Goal: Task Accomplishment & Management: Manage account settings

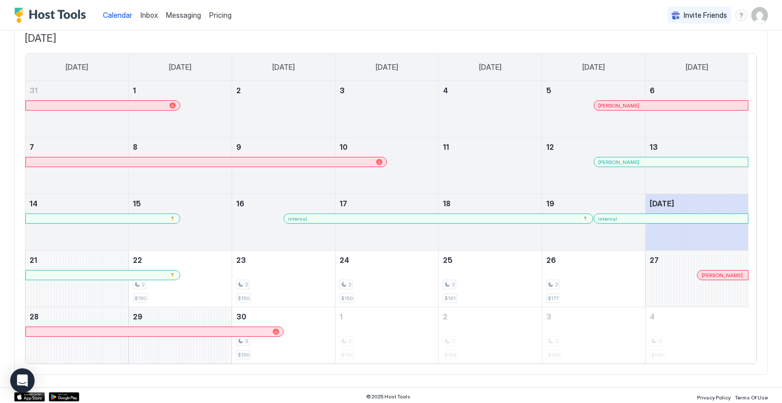
scroll to position [71, 0]
click at [751, 12] on img "User profile" at bounding box center [759, 15] width 16 height 16
click at [666, 59] on span "Settings" at bounding box center [659, 56] width 27 height 9
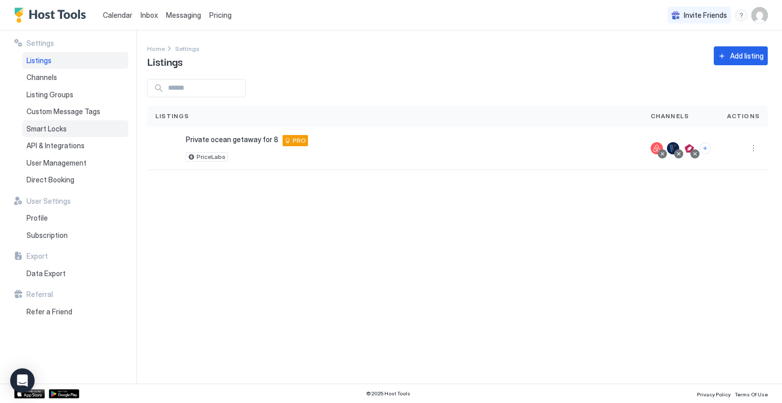
click at [47, 126] on span "Smart Locks" at bounding box center [46, 128] width 40 height 9
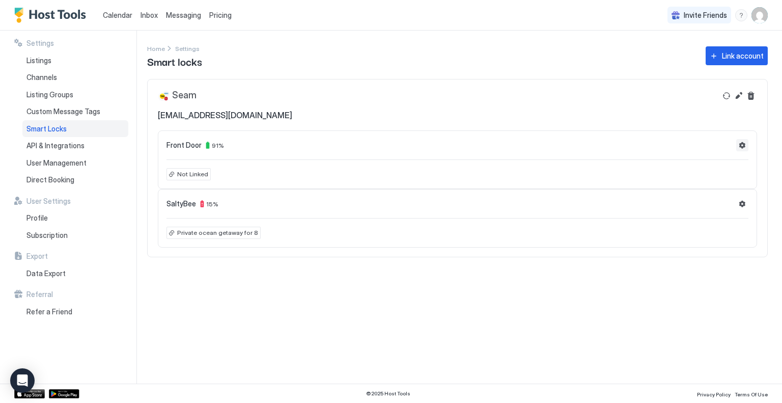
click at [740, 148] on button "Settings" at bounding box center [742, 145] width 12 height 12
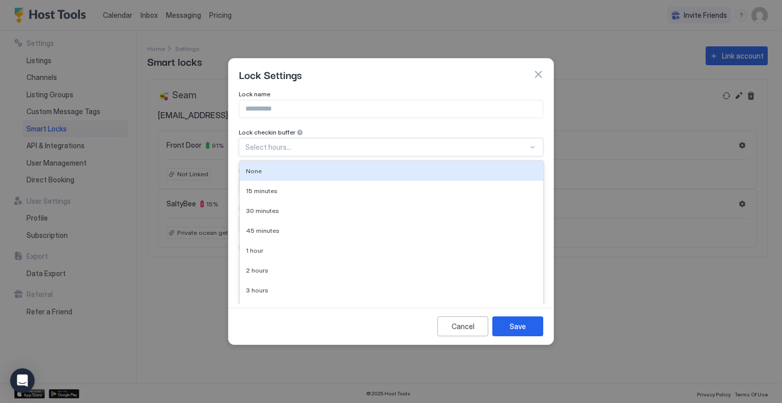
scroll to position [11, 0]
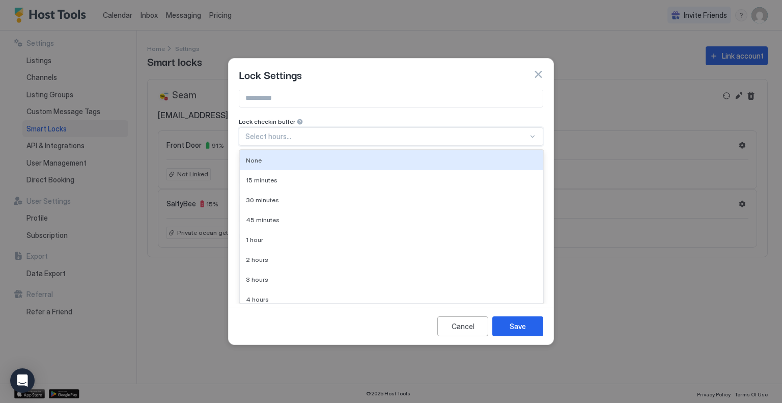
click at [313, 147] on div "Lock name Lock checkin buffer 10 results available. Use Up and Down to choose o…" at bounding box center [391, 180] width 304 height 203
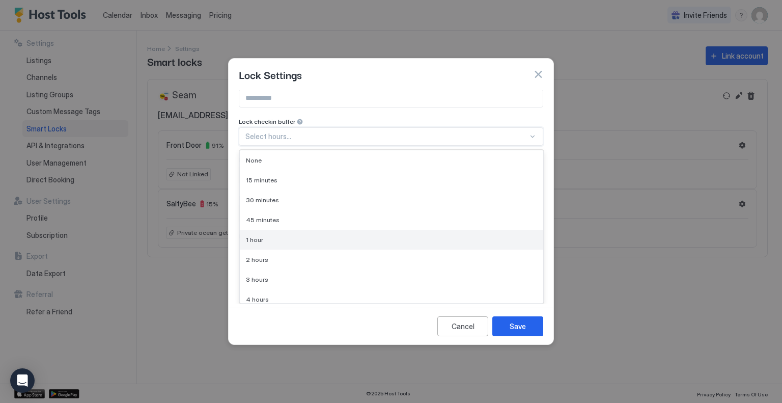
click at [304, 242] on div "1 hour" at bounding box center [391, 240] width 291 height 8
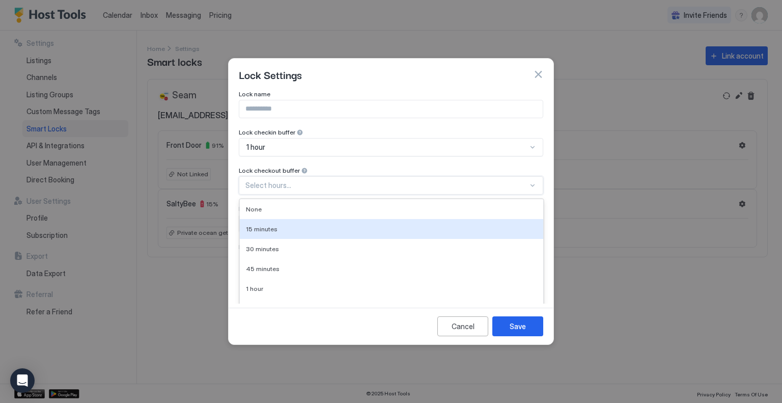
click at [289, 186] on div "10 results available. Use Up and Down to choose options, press Enter to select …" at bounding box center [391, 185] width 304 height 18
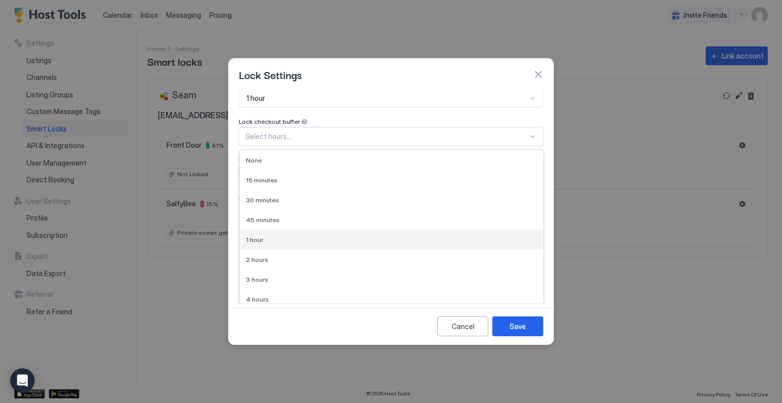
click at [285, 244] on div "1 hour" at bounding box center [391, 239] width 303 height 20
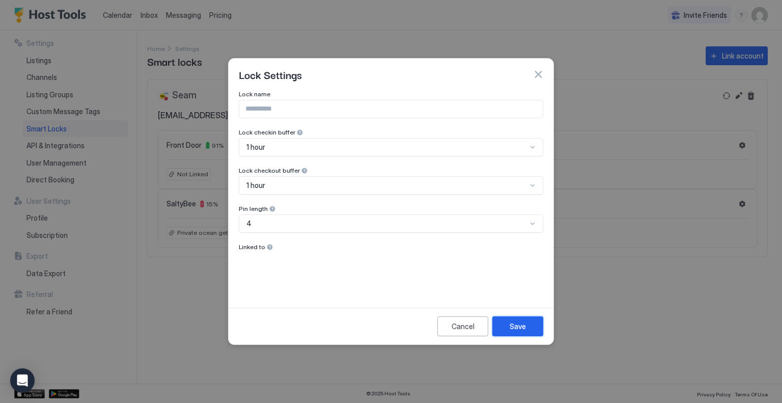
click at [523, 327] on div "Save" at bounding box center [517, 326] width 16 height 11
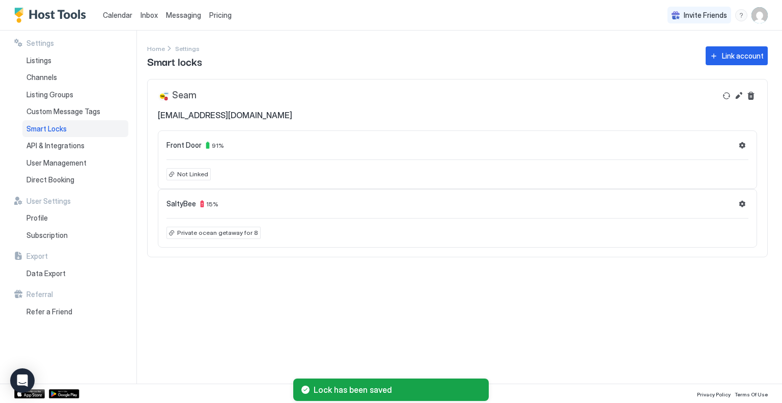
click at [182, 177] on span "Not Linked" at bounding box center [192, 173] width 31 height 9
click at [743, 144] on button "Settings" at bounding box center [742, 145] width 12 height 12
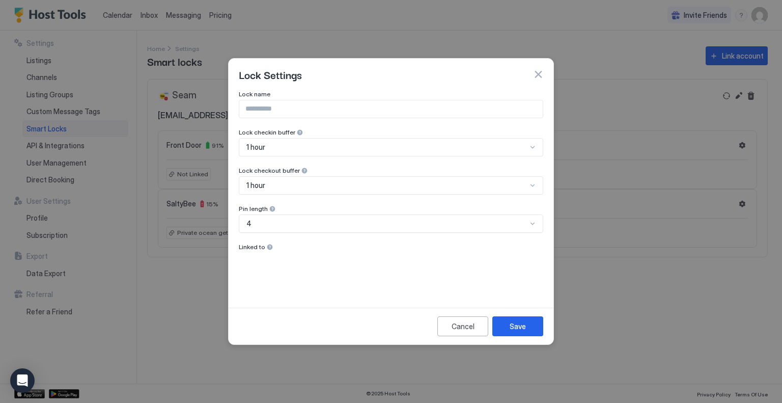
click at [267, 246] on div at bounding box center [269, 246] width 7 height 7
click at [523, 325] on div "Save" at bounding box center [517, 326] width 16 height 11
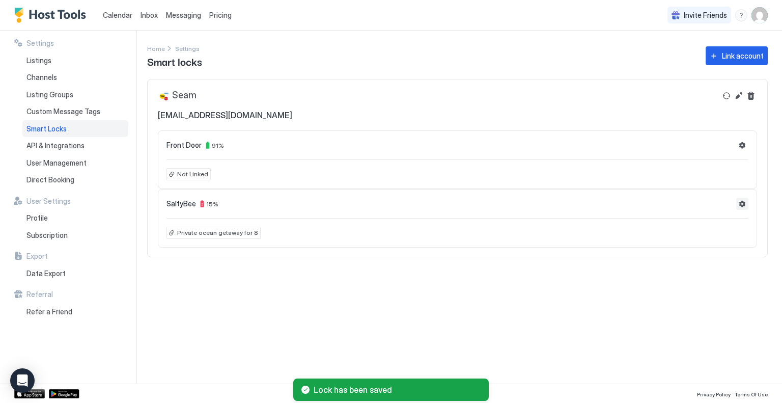
click at [741, 204] on button "Settings" at bounding box center [742, 203] width 12 height 12
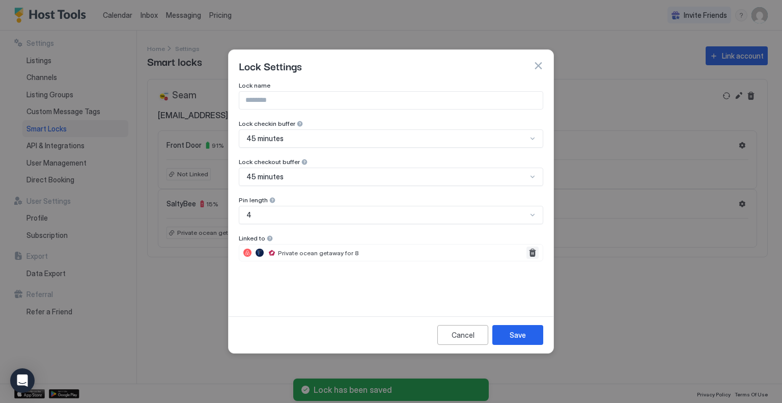
click at [529, 255] on button "Remove" at bounding box center [532, 252] width 12 height 12
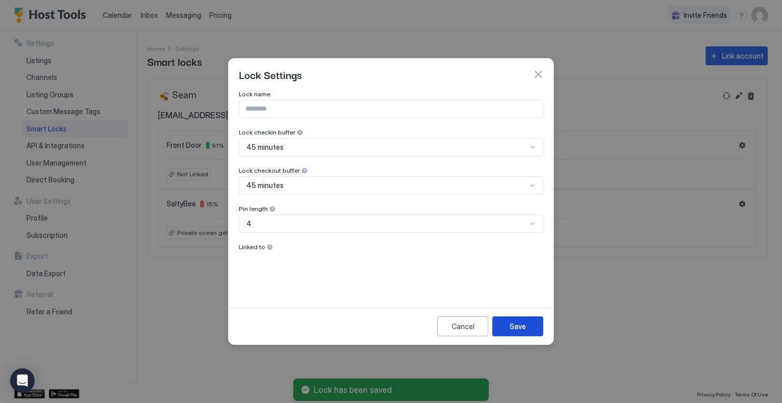
click at [515, 322] on div "Save" at bounding box center [517, 326] width 16 height 11
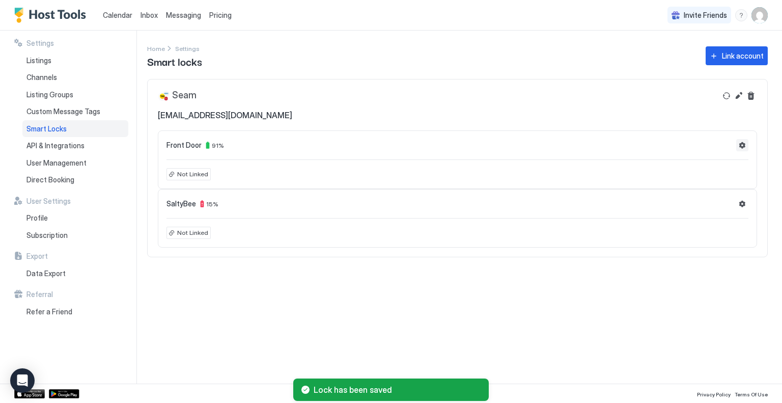
click at [743, 141] on button "Settings" at bounding box center [742, 145] width 12 height 12
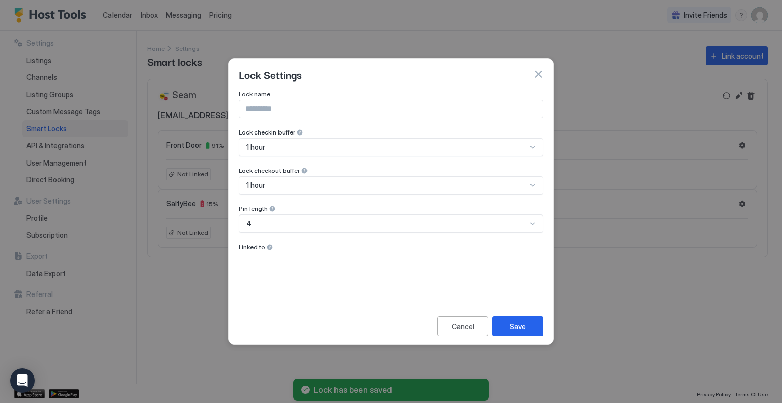
click at [536, 75] on button "button" at bounding box center [538, 74] width 10 height 10
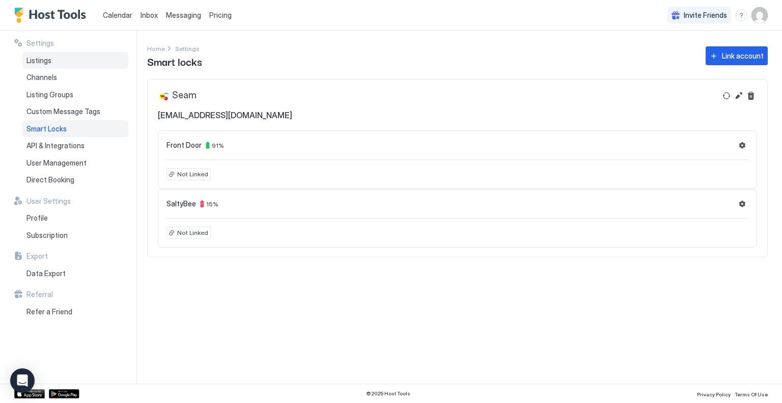
click at [51, 59] on span "Listings" at bounding box center [38, 60] width 25 height 9
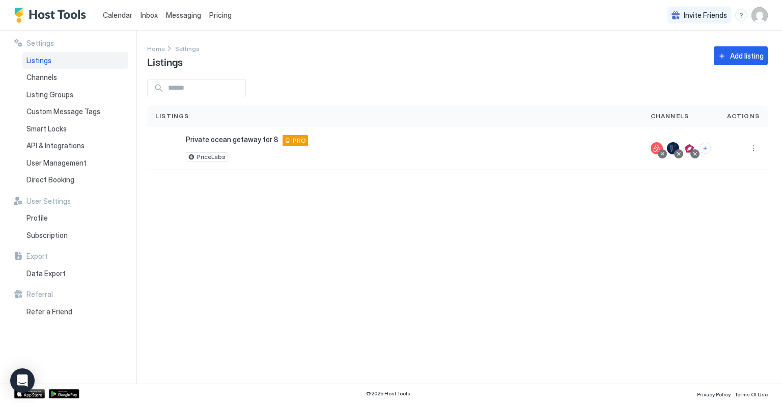
click at [26, 59] on div "Listings" at bounding box center [75, 60] width 106 height 17
click at [755, 146] on button "More options" at bounding box center [753, 148] width 12 height 12
click at [719, 192] on span "Listing Settings" at bounding box center [729, 195] width 45 height 8
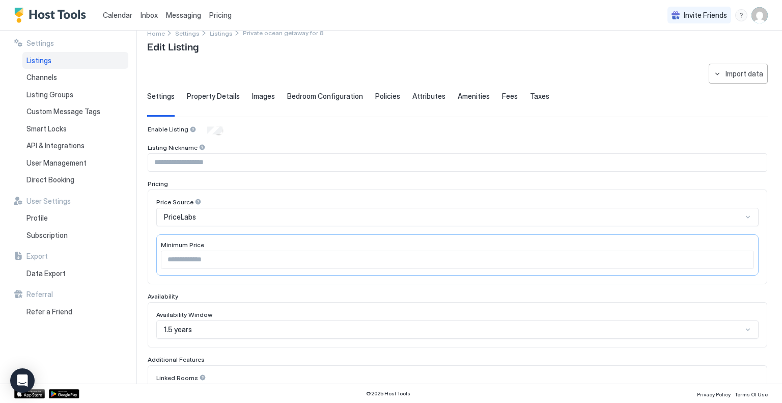
scroll to position [13, 0]
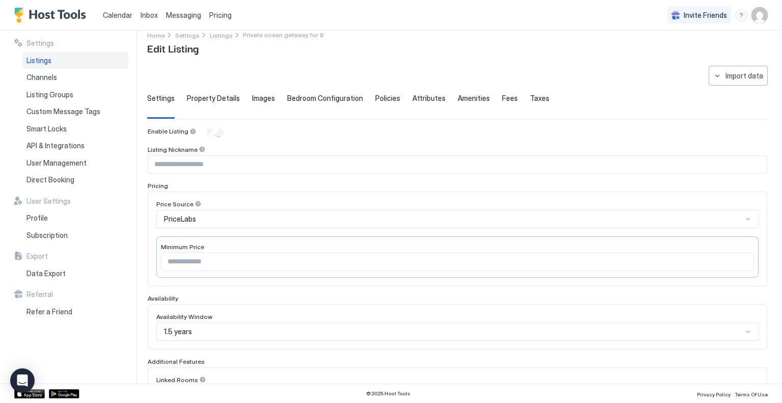
click at [313, 102] on span "Bedroom Configuration" at bounding box center [325, 98] width 76 height 9
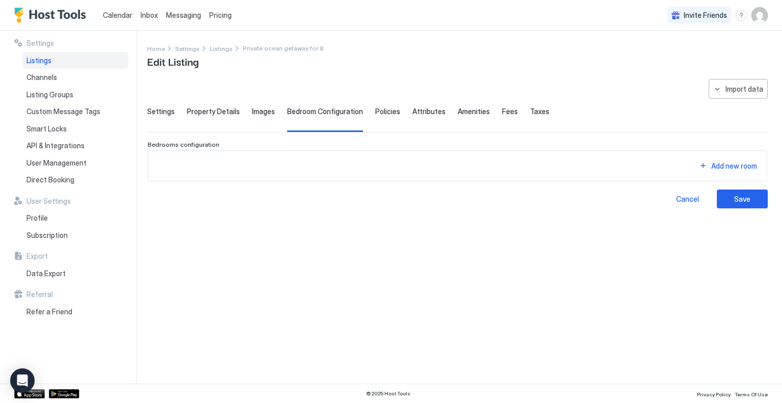
click at [180, 104] on div "**********" at bounding box center [457, 143] width 620 height 129
click at [159, 112] on span "Settings" at bounding box center [160, 111] width 27 height 9
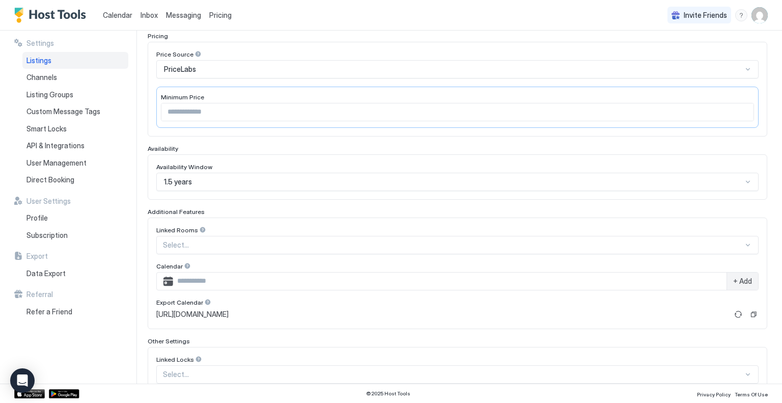
scroll to position [226, 0]
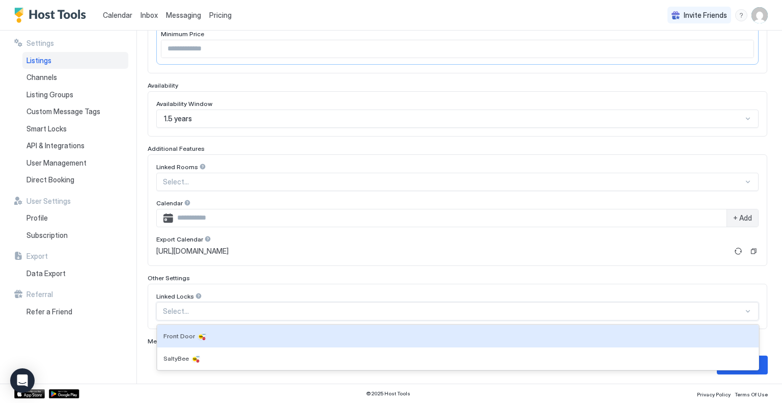
click at [330, 306] on div at bounding box center [453, 310] width 580 height 9
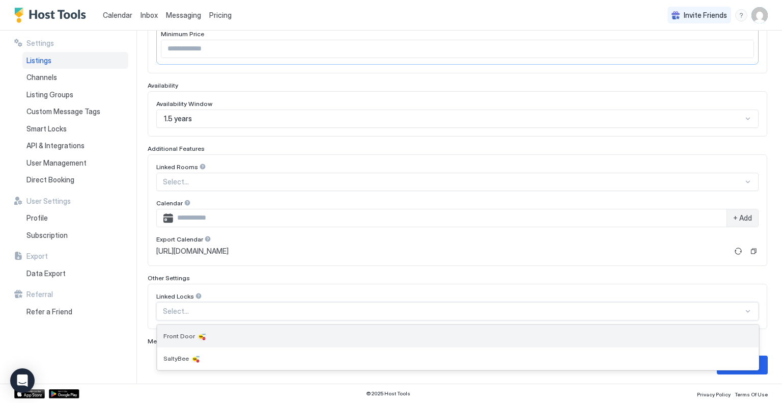
click at [248, 336] on div "Front Door" at bounding box center [457, 336] width 589 height 10
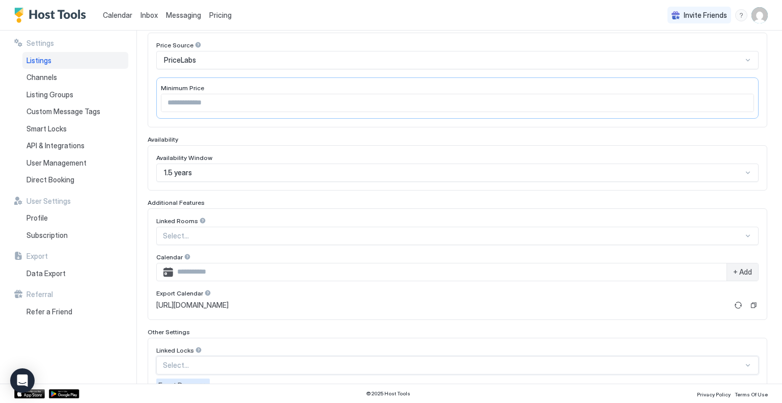
scroll to position [244, 0]
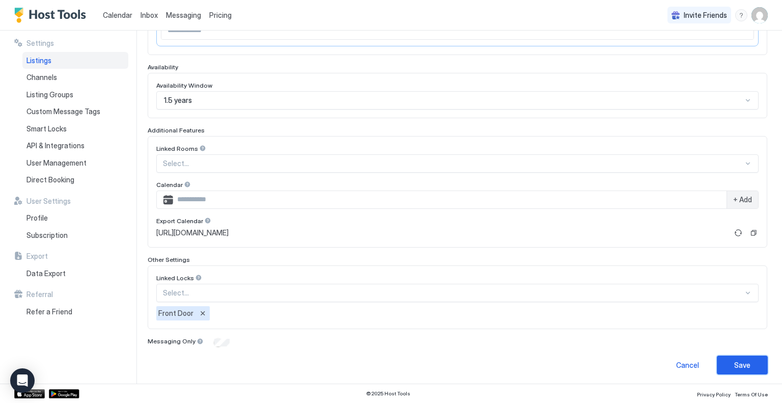
click at [749, 357] on button "Save" at bounding box center [741, 364] width 51 height 19
click at [483, 159] on div at bounding box center [453, 163] width 580 height 9
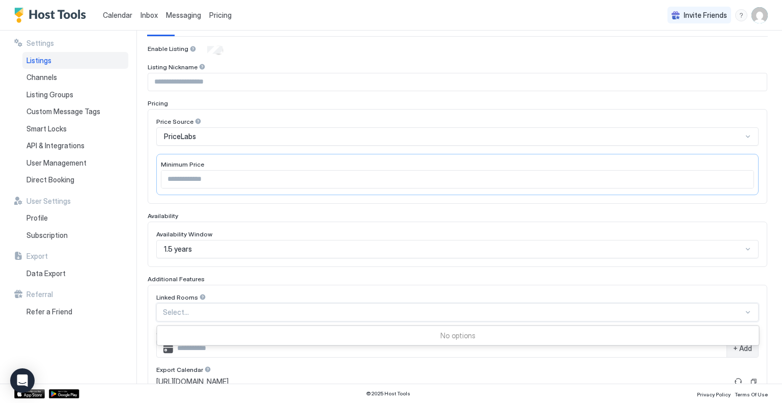
scroll to position [0, 0]
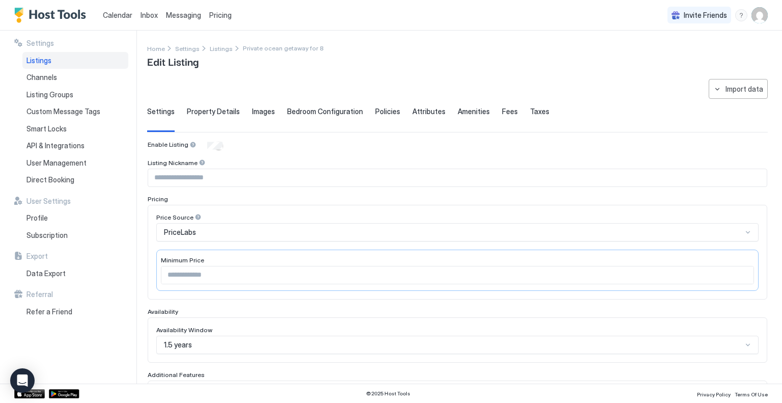
click at [304, 107] on span "Bedroom Configuration" at bounding box center [325, 111] width 76 height 9
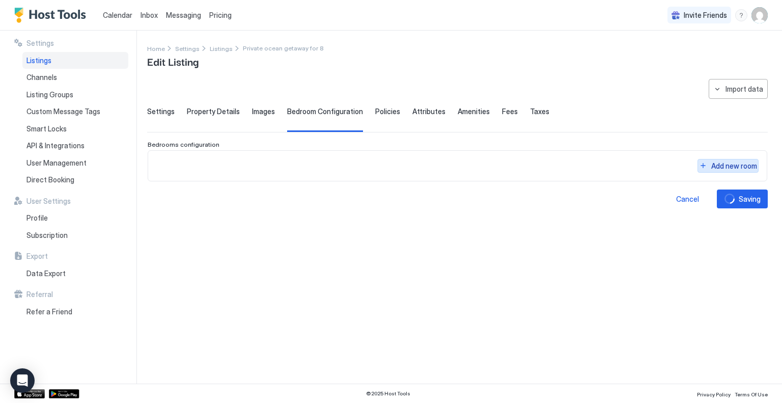
click at [719, 168] on div "Add new room" at bounding box center [734, 165] width 46 height 11
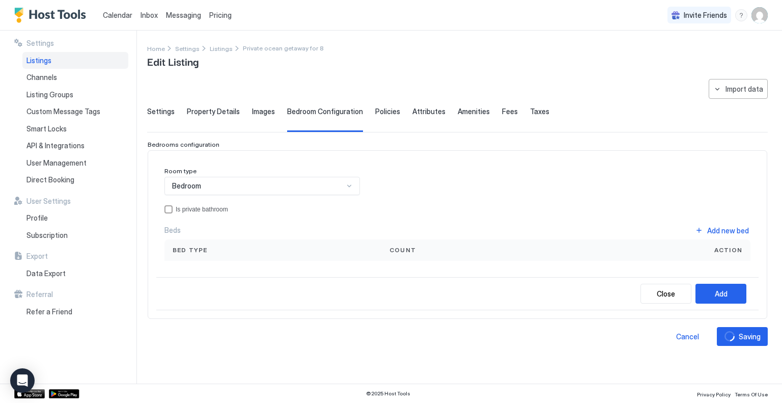
click at [313, 187] on div "Bedroom" at bounding box center [257, 185] width 171 height 9
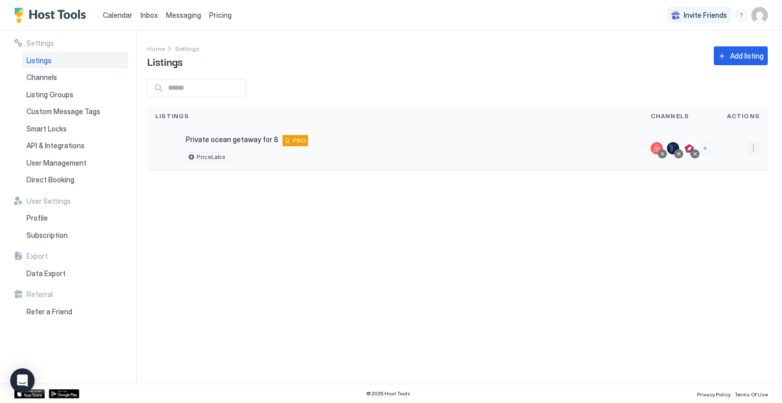
click at [751, 153] on button "More options" at bounding box center [753, 148] width 12 height 12
click at [721, 192] on span "Listing Settings" at bounding box center [729, 195] width 45 height 8
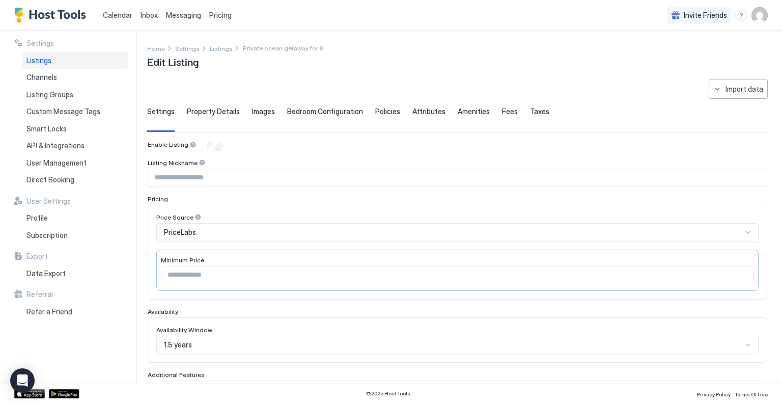
click at [333, 115] on span "Bedroom Configuration" at bounding box center [325, 111] width 76 height 9
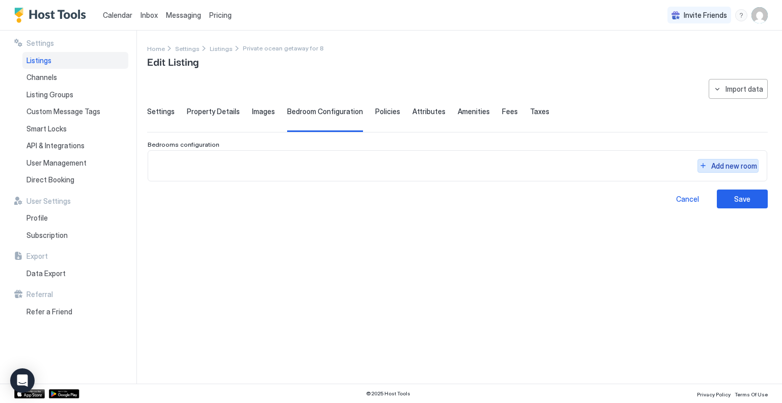
click at [730, 163] on div "Add new room" at bounding box center [734, 165] width 46 height 11
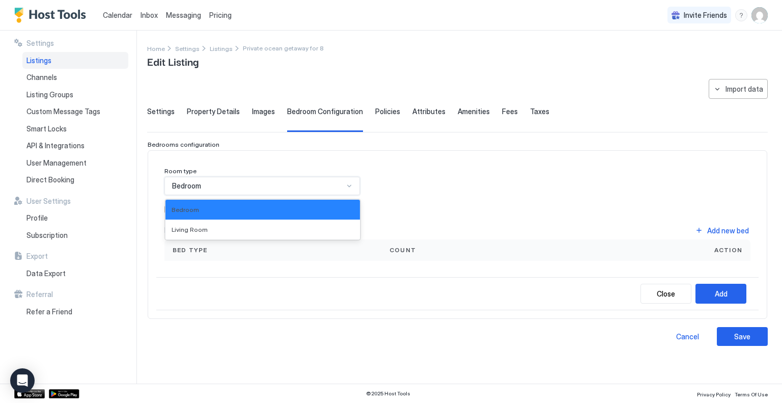
click at [352, 183] on div at bounding box center [349, 186] width 8 height 8
click at [352, 185] on div at bounding box center [349, 186] width 8 height 8
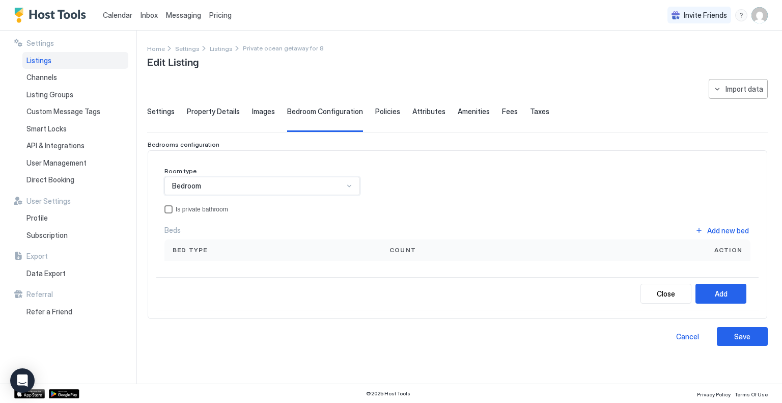
click at [195, 209] on div "Is private bathroom" at bounding box center [202, 209] width 52 height 7
click at [741, 229] on div "Add new bed" at bounding box center [728, 230] width 42 height 11
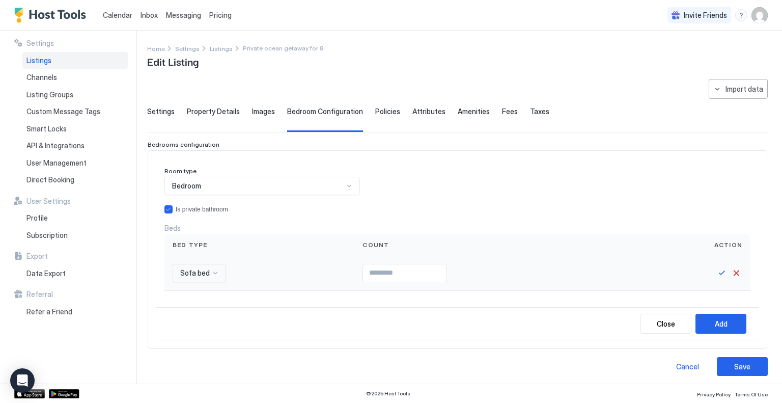
scroll to position [55, 0]
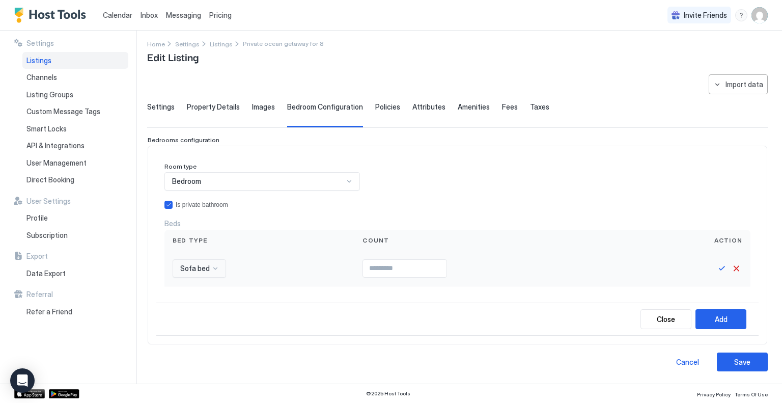
click at [199, 273] on div "Sofa bed" at bounding box center [199, 268] width 53 height 18
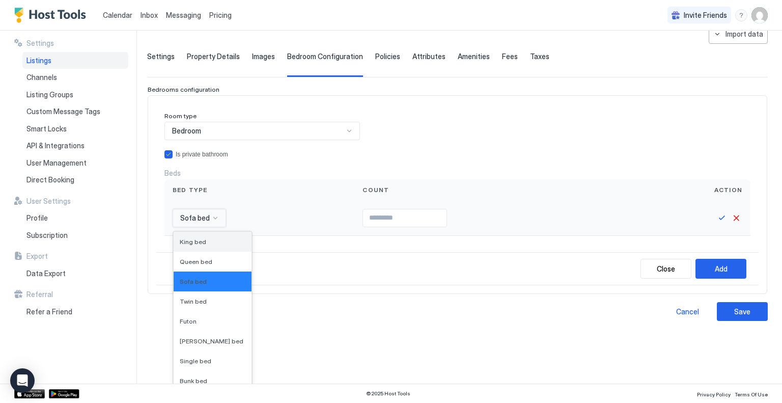
click at [189, 234] on div "King bed" at bounding box center [213, 242] width 78 height 20
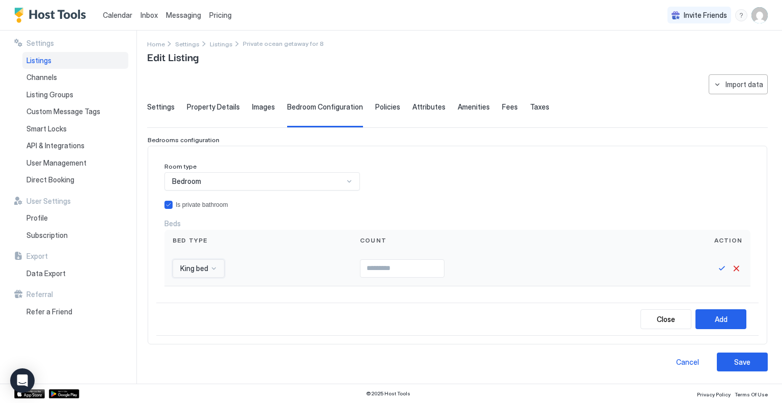
scroll to position [3, 0]
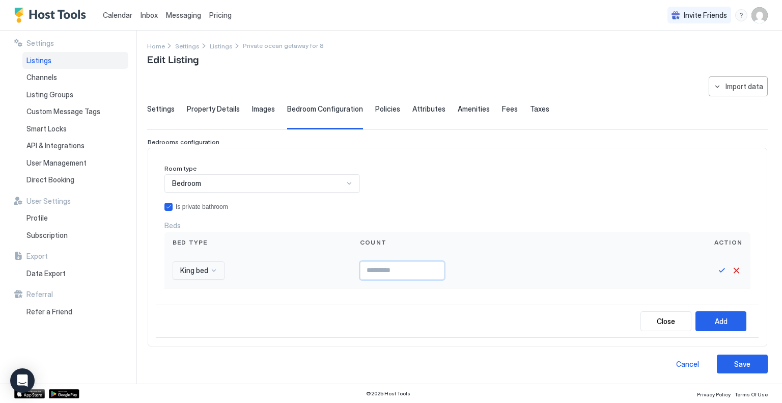
click at [413, 270] on input "Input Field" at bounding box center [401, 270] width 83 height 17
type input "*"
click at [437, 267] on input "*" at bounding box center [401, 270] width 83 height 17
click at [714, 317] on div "Add" at bounding box center [720, 320] width 13 height 11
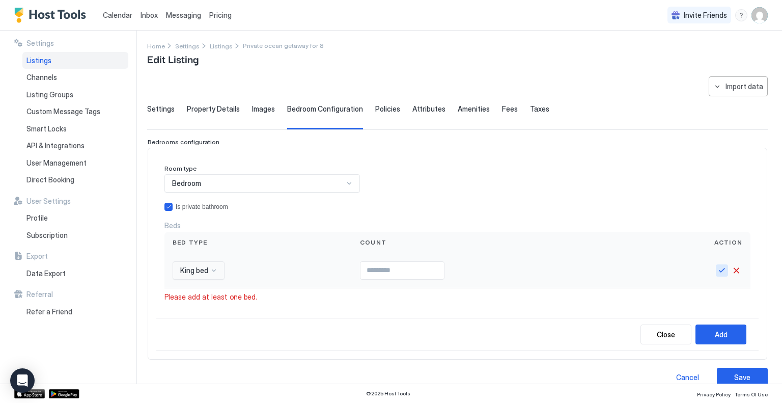
click at [715, 268] on button "Save" at bounding box center [721, 270] width 12 height 12
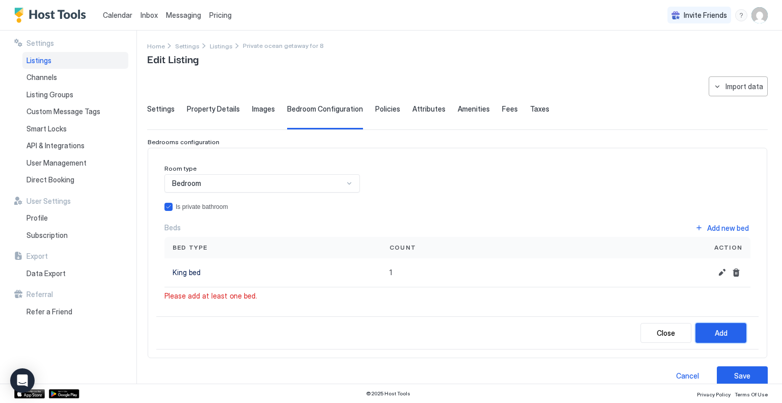
click at [717, 331] on div "Add" at bounding box center [720, 332] width 13 height 11
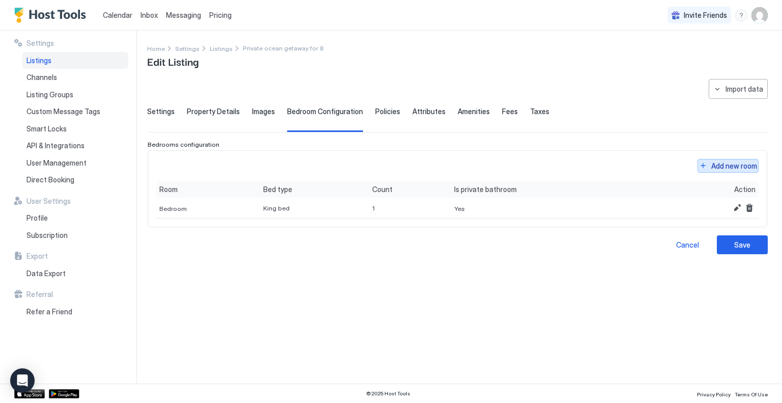
click at [729, 161] on div "Add new room" at bounding box center [734, 165] width 46 height 11
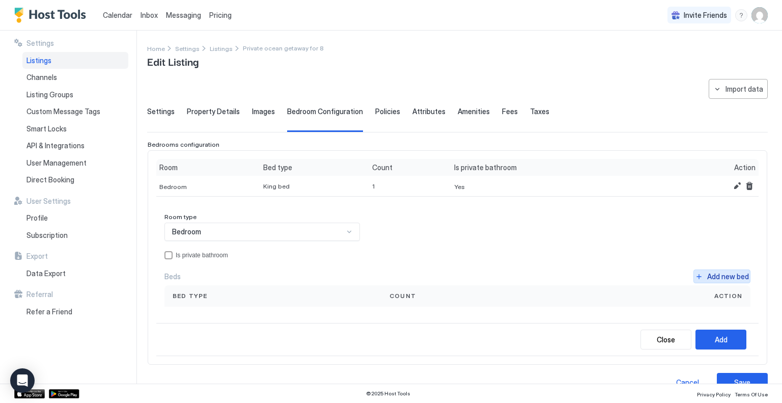
click at [714, 273] on div "Add new bed" at bounding box center [728, 276] width 42 height 11
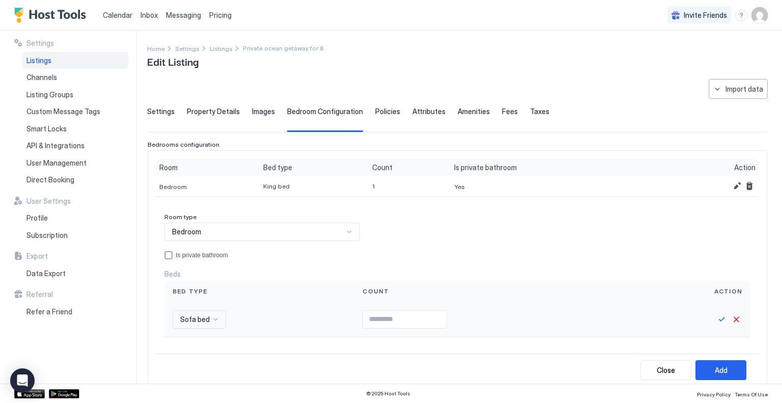
click at [197, 318] on div "Sofa bed" at bounding box center [199, 319] width 53 height 18
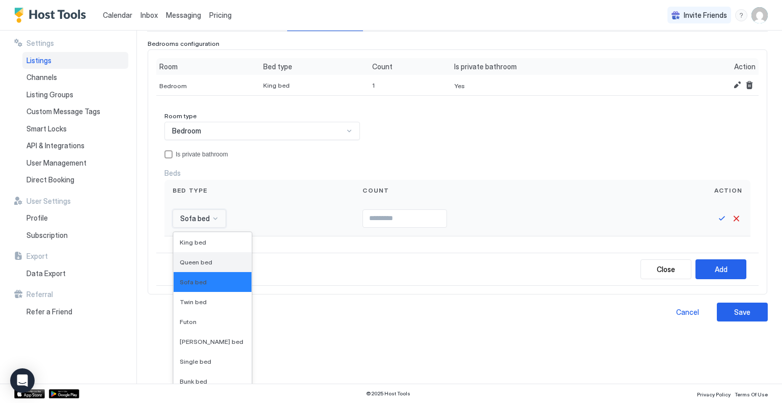
click at [193, 265] on div "Queen bed" at bounding box center [213, 262] width 78 height 20
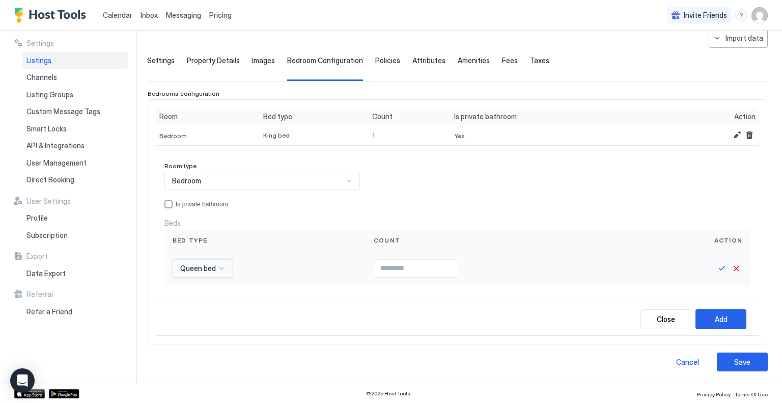
scroll to position [49, 0]
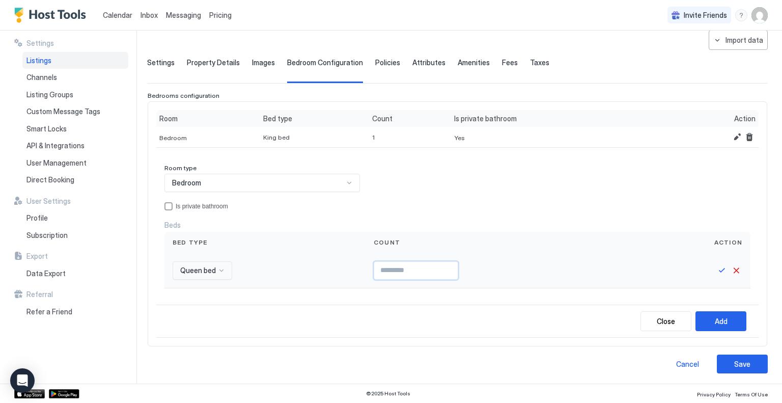
type input "*"
click at [448, 265] on input "*" at bounding box center [415, 270] width 83 height 17
click at [715, 269] on button "Save" at bounding box center [721, 270] width 12 height 12
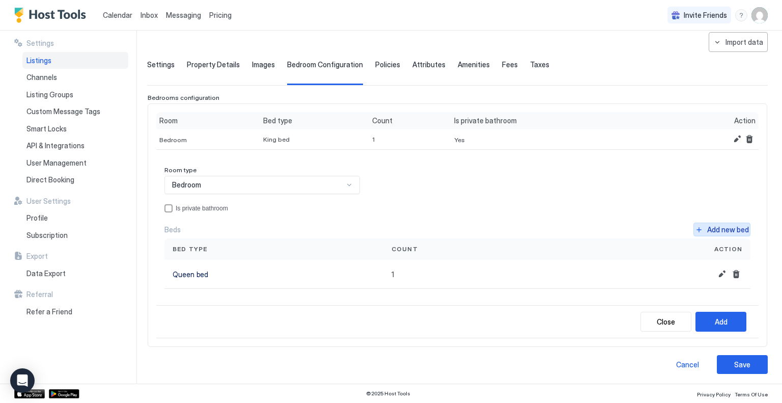
click at [707, 226] on div "Add new bed" at bounding box center [728, 229] width 42 height 11
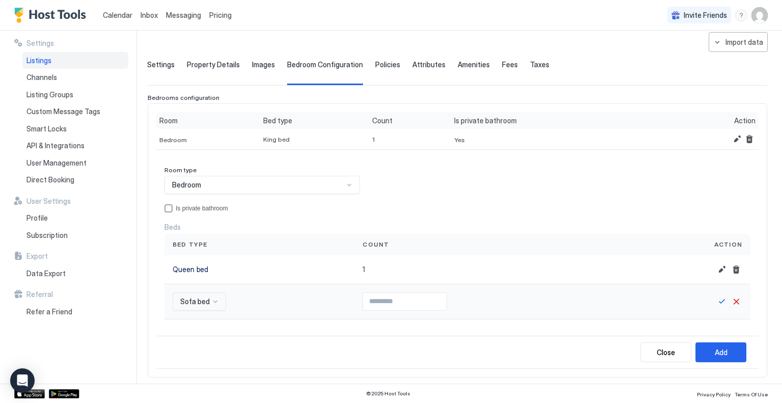
scroll to position [130, 0]
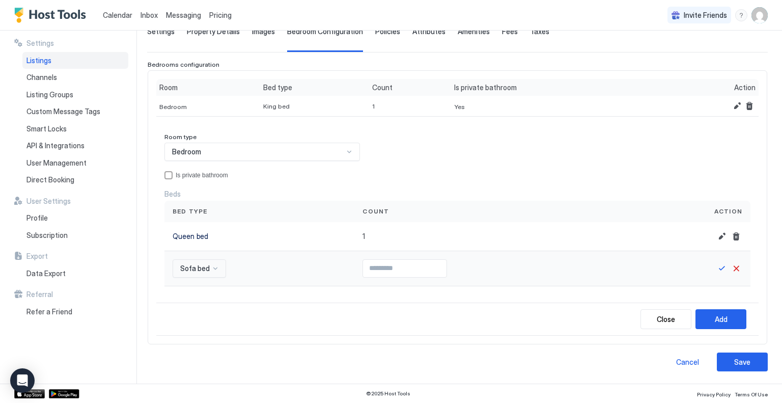
click at [200, 277] on div "Sofa bed" at bounding box center [199, 268] width 53 height 18
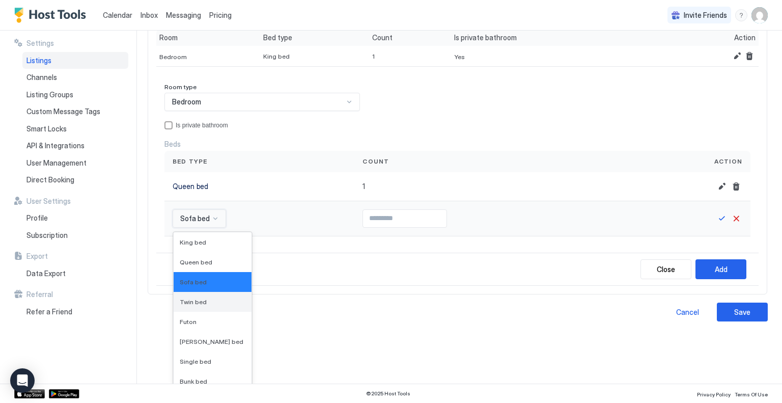
click at [197, 300] on span "Twin bed" at bounding box center [193, 302] width 27 height 8
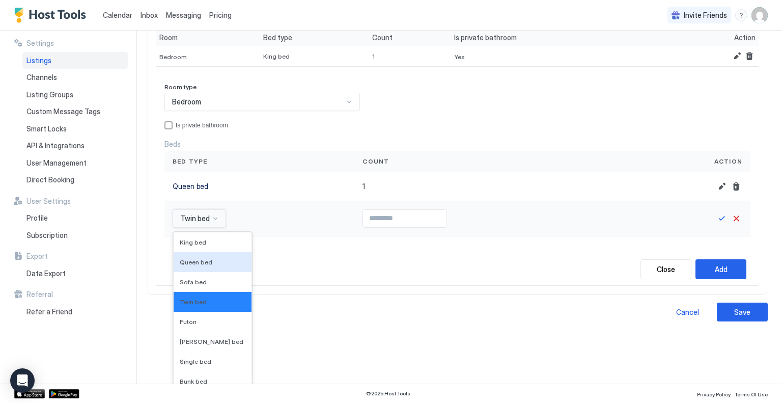
click at [202, 227] on div "option Twin bed, selected. 16 results available. Use Up and Down to choose opti…" at bounding box center [199, 218] width 53 height 18
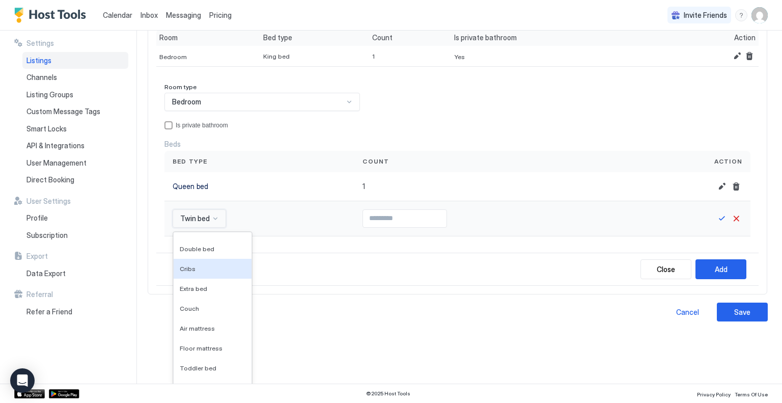
scroll to position [165, 0]
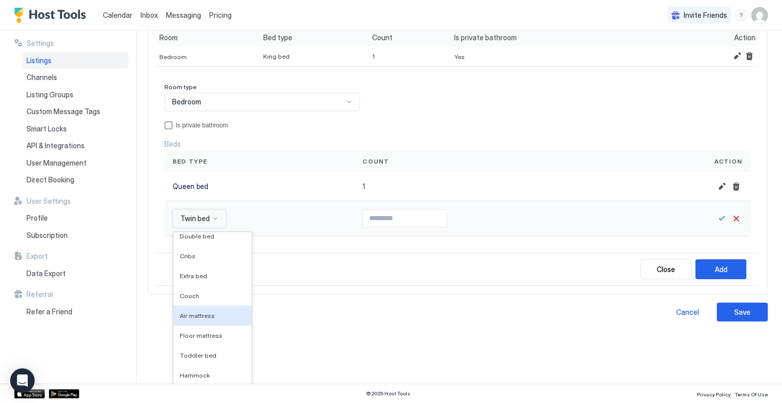
type input "*"
click at [435, 212] on input "*" at bounding box center [404, 218] width 83 height 17
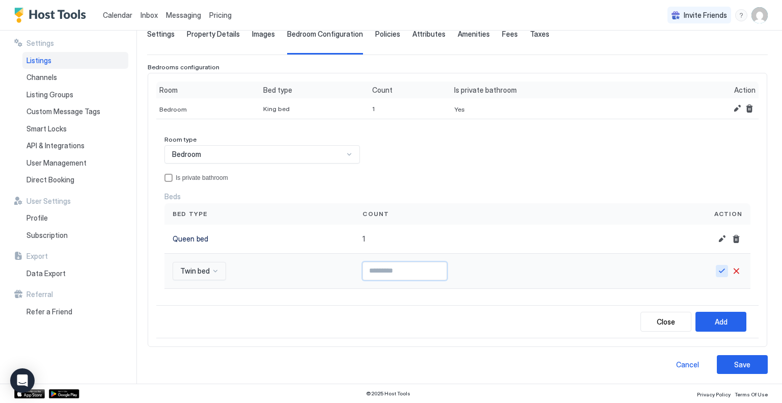
click at [715, 266] on button "Save" at bounding box center [721, 271] width 12 height 12
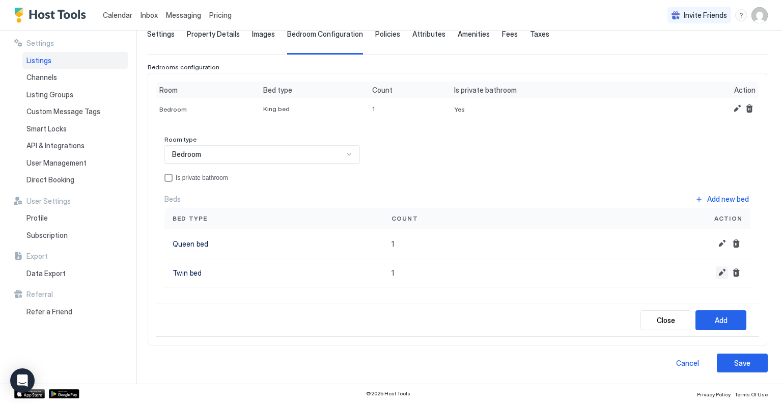
scroll to position [76, 0]
click at [714, 323] on div "Add" at bounding box center [720, 321] width 13 height 11
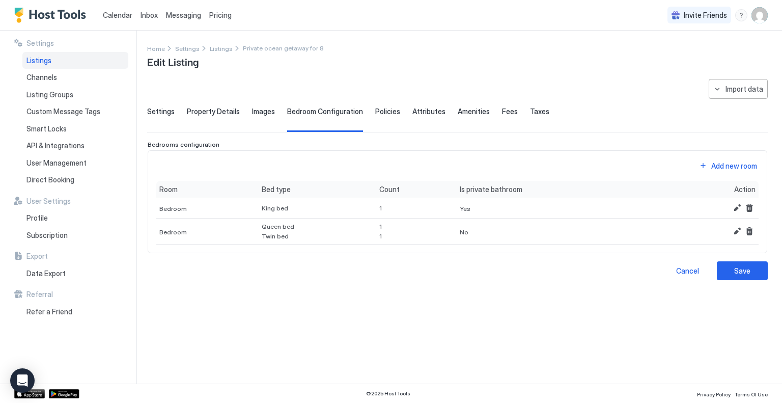
scroll to position [0, 0]
click at [725, 159] on button "Add new room" at bounding box center [727, 166] width 61 height 14
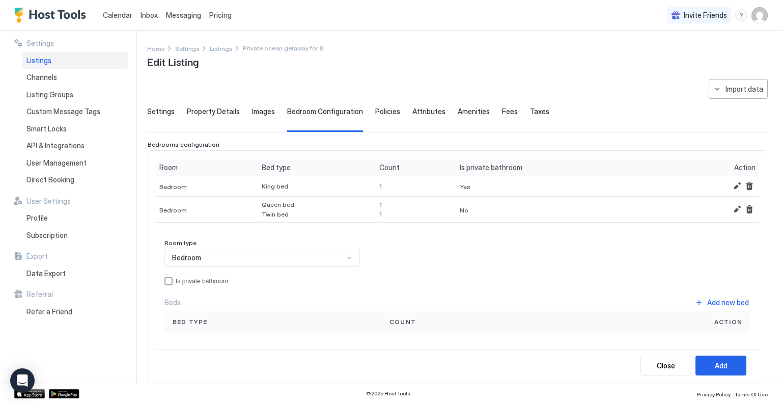
click at [716, 163] on div "Action" at bounding box center [712, 167] width 87 height 9
click at [729, 301] on div "Add new bed" at bounding box center [728, 302] width 42 height 11
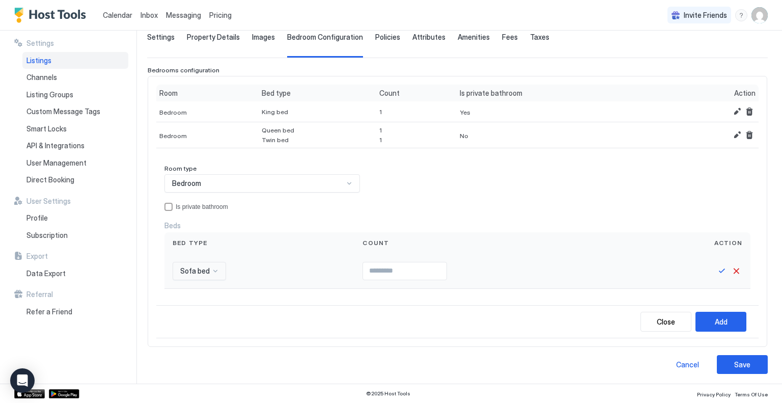
scroll to position [126, 0]
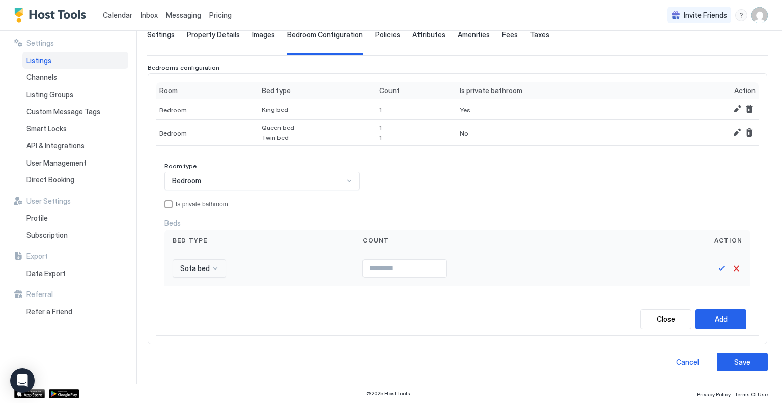
click at [222, 273] on div "Sofa bed" at bounding box center [199, 268] width 53 height 18
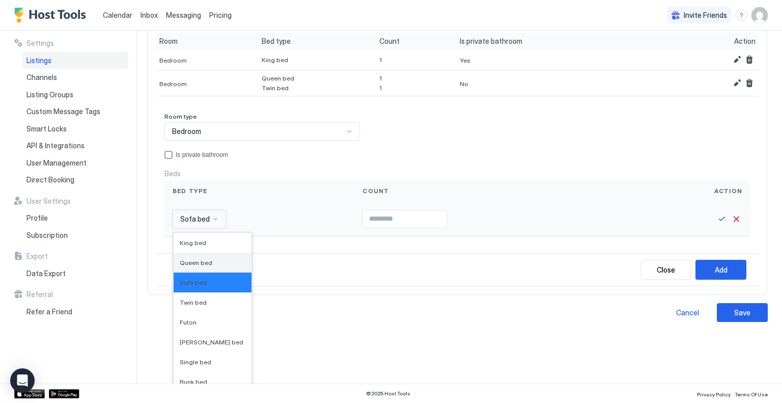
click at [210, 260] on div "Queen bed" at bounding box center [213, 262] width 66 height 8
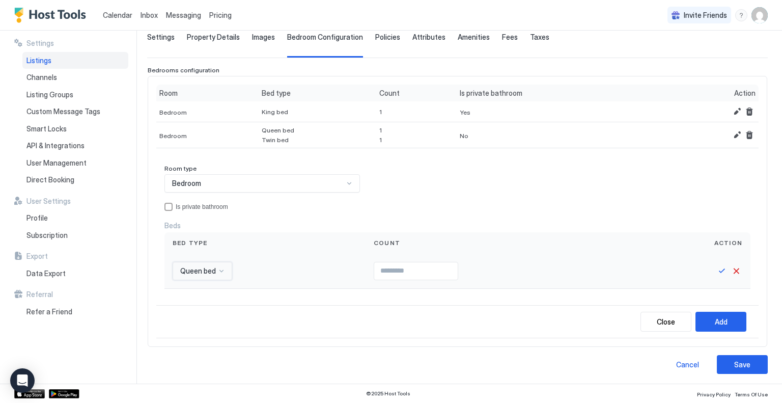
type input "*"
click at [450, 267] on input "*" at bounding box center [415, 270] width 83 height 17
click at [715, 270] on button "Save" at bounding box center [721, 271] width 12 height 12
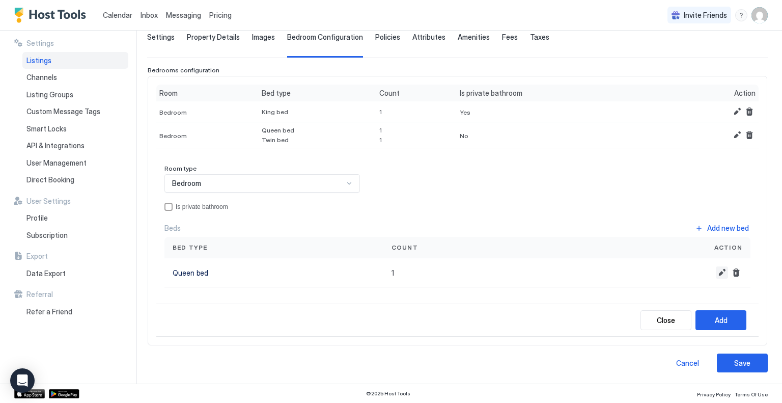
scroll to position [73, 0]
click at [710, 227] on div "Add new bed" at bounding box center [728, 228] width 42 height 11
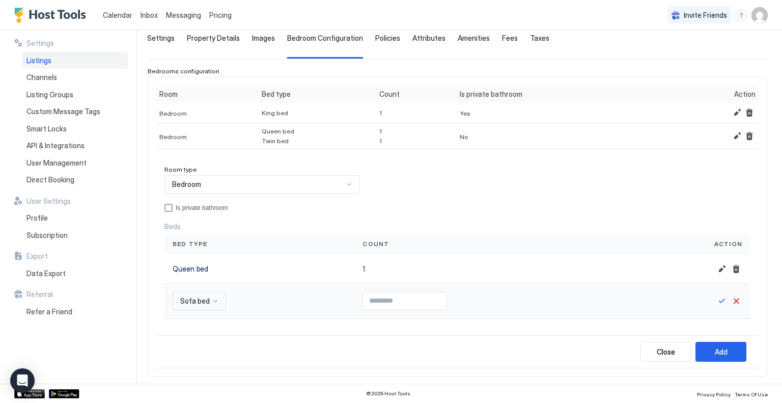
click at [202, 297] on div "Sofa bed" at bounding box center [199, 301] width 53 height 18
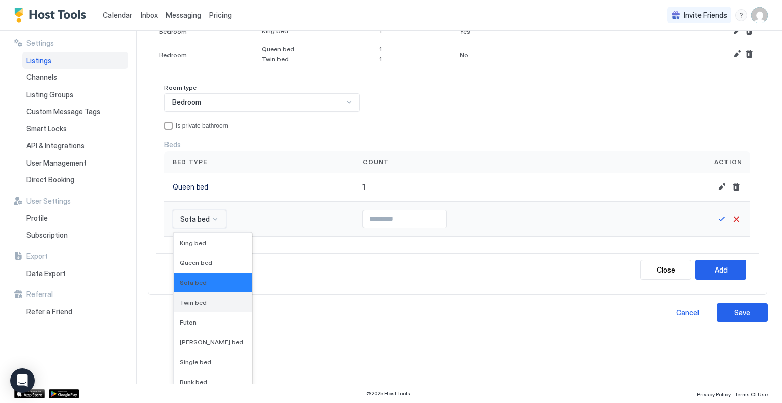
click at [198, 303] on span "Twin bed" at bounding box center [193, 302] width 27 height 8
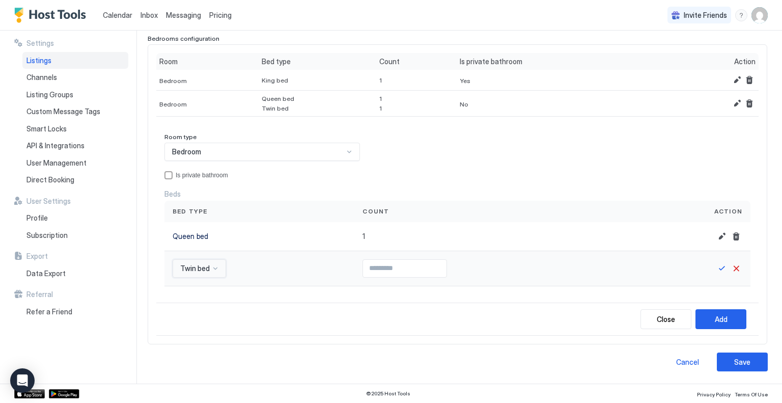
scroll to position [103, 0]
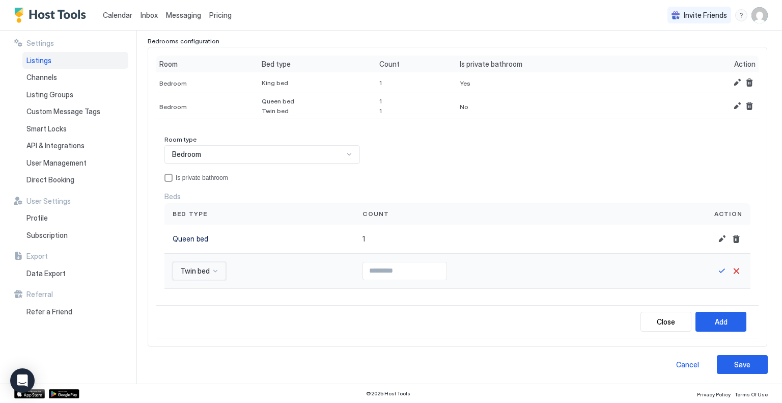
type input "*"
click at [440, 266] on input "*" at bounding box center [404, 270] width 83 height 17
click at [714, 317] on div "Add" at bounding box center [720, 321] width 13 height 11
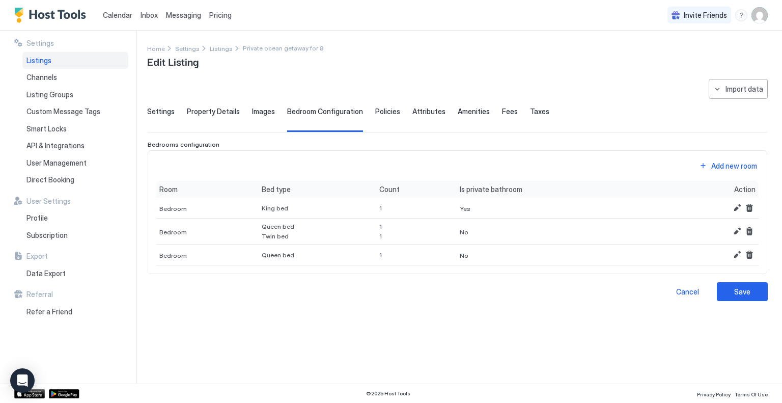
scroll to position [0, 0]
click at [753, 291] on button "Save" at bounding box center [741, 291] width 51 height 19
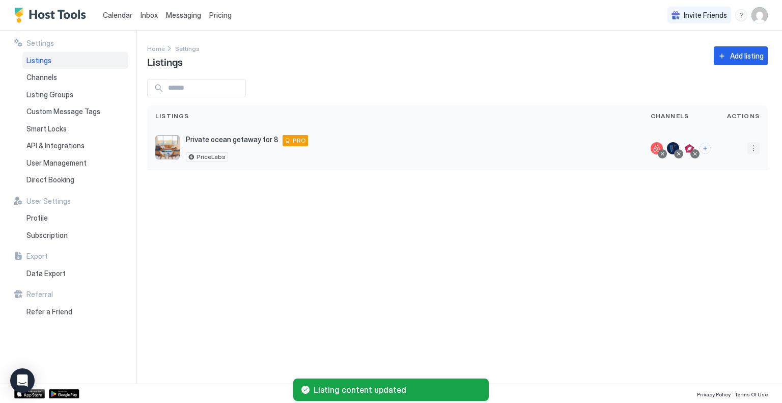
click at [753, 150] on button "More options" at bounding box center [753, 148] width 12 height 12
click at [722, 192] on span "Listing Settings" at bounding box center [729, 195] width 45 height 8
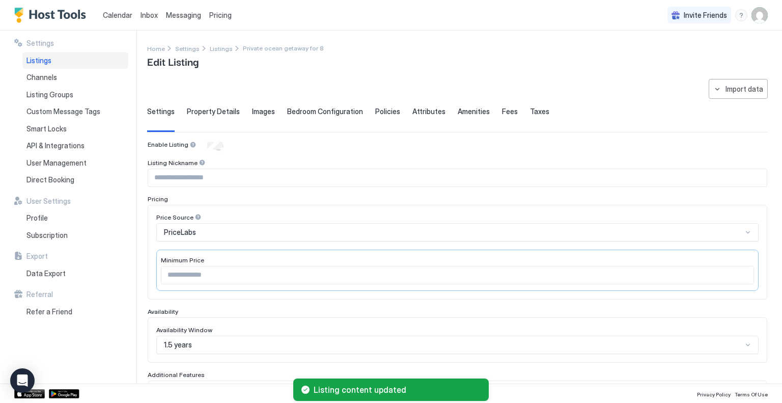
type input "*"
click at [336, 115] on span "Bedroom Configuration" at bounding box center [325, 111] width 76 height 9
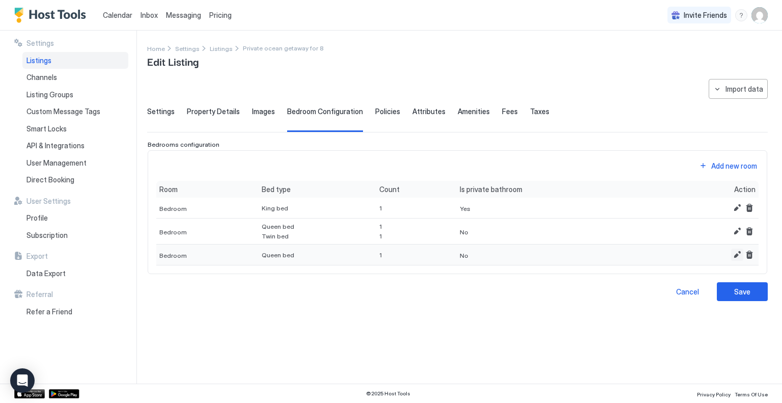
click at [740, 250] on button "Edit" at bounding box center [737, 254] width 12 height 12
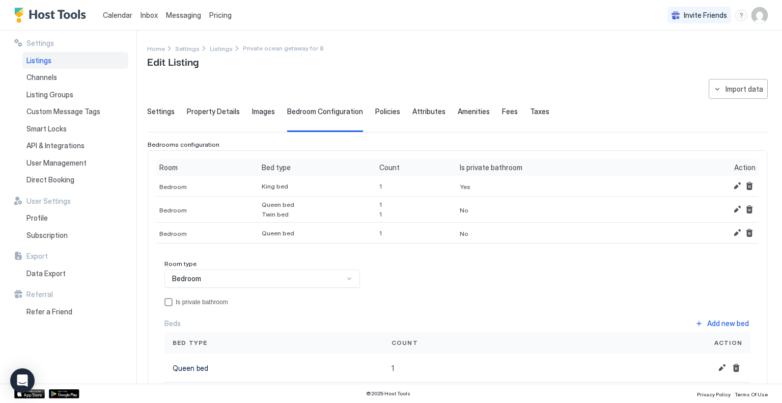
scroll to position [94, 0]
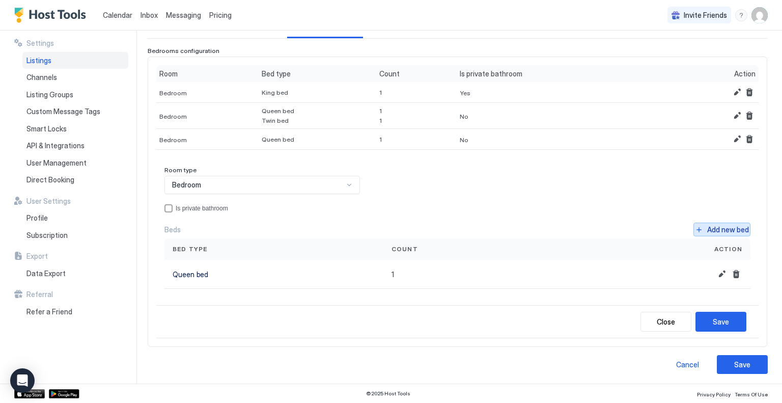
click at [726, 229] on div "Add new bed" at bounding box center [728, 229] width 42 height 11
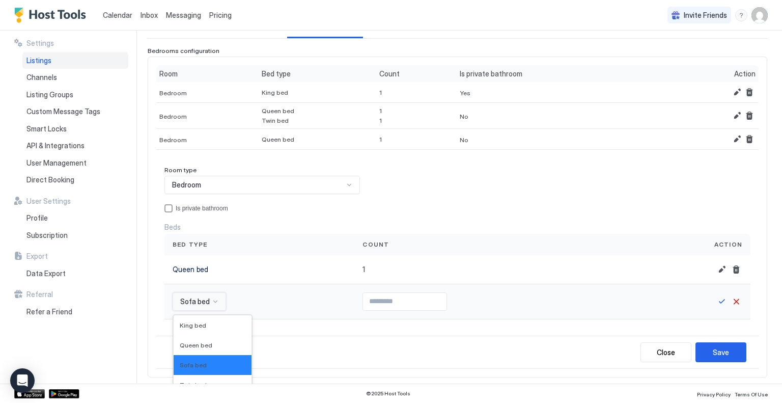
scroll to position [176, 0]
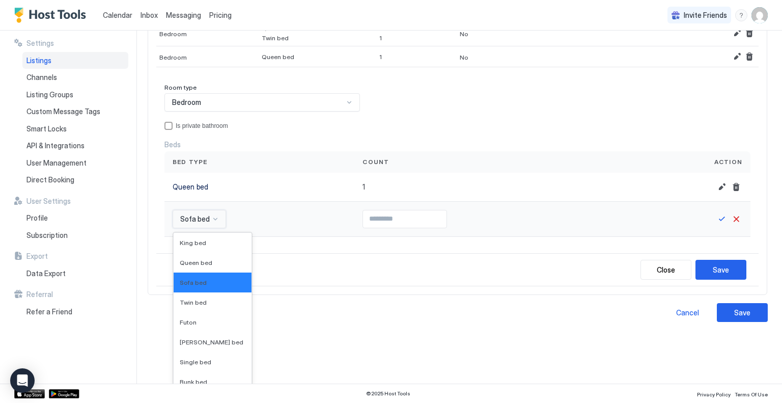
click at [210, 228] on div "16 results available. Use Up and Down to choose options, press Enter to select …" at bounding box center [199, 219] width 53 height 18
click at [199, 298] on span "Twin bed" at bounding box center [193, 302] width 27 height 8
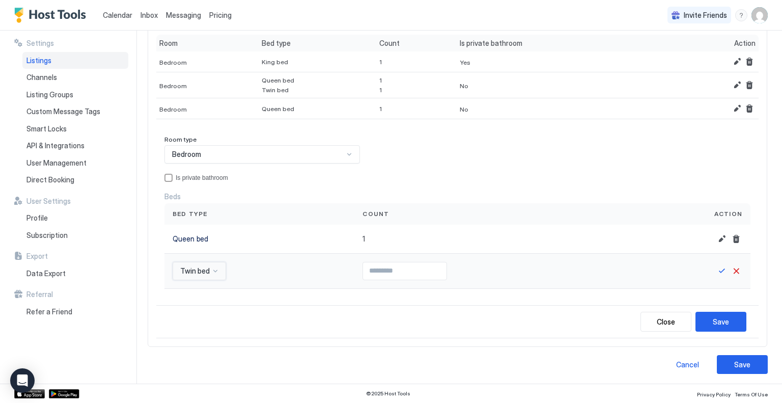
click at [399, 274] on input "Input Field" at bounding box center [404, 270] width 83 height 17
type input "*"
click at [439, 266] on input "*" at bounding box center [404, 270] width 83 height 17
click at [715, 270] on button "Save" at bounding box center [721, 271] width 12 height 12
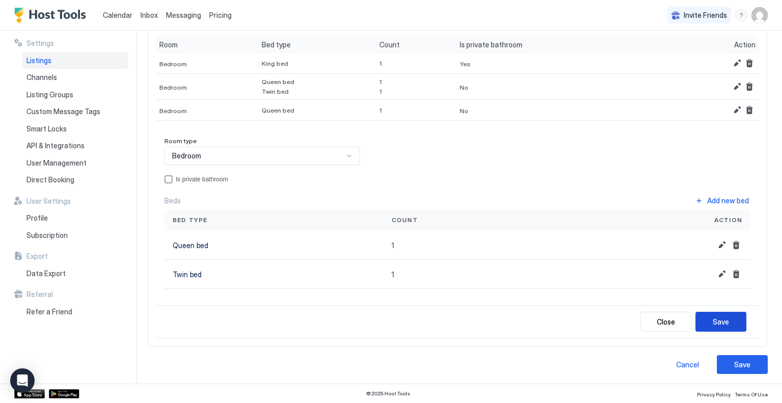
click at [710, 327] on button "Save" at bounding box center [720, 321] width 51 height 20
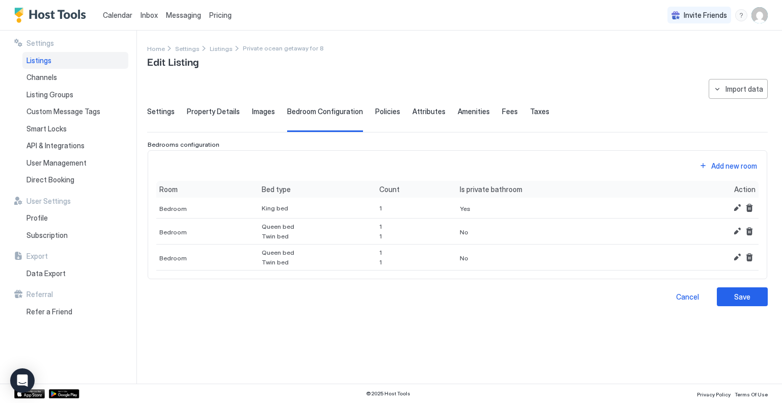
scroll to position [0, 0]
click at [758, 296] on button "Save" at bounding box center [741, 296] width 51 height 19
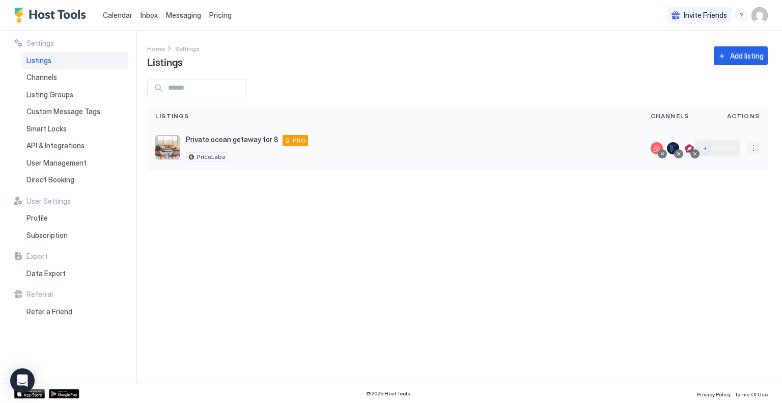
click at [750, 151] on button "More options" at bounding box center [753, 148] width 12 height 12
click at [573, 253] on div at bounding box center [391, 201] width 782 height 403
